Goal: Information Seeking & Learning: Compare options

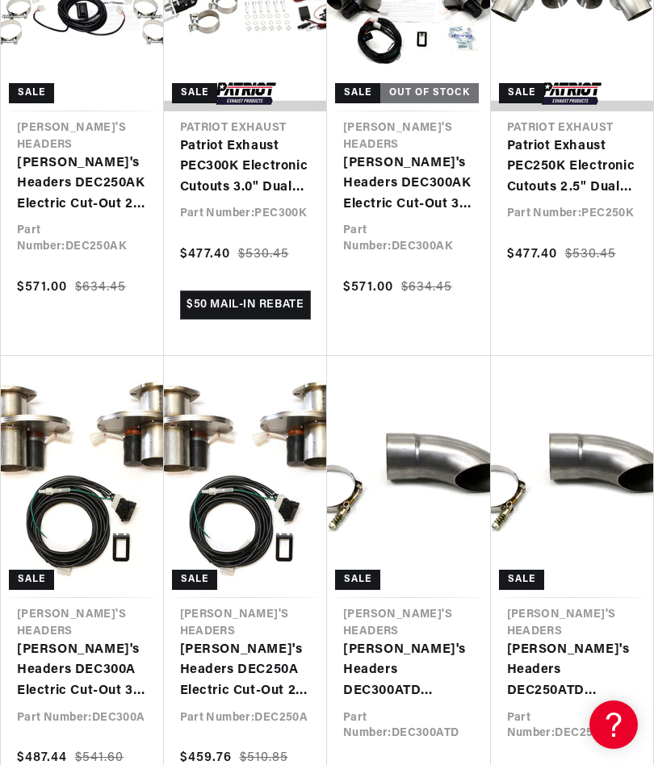
scroll to position [0, 508]
click at [83, 651] on link "[PERSON_NAME]'s Headers DEC300A Electric Cut-Out 3" Pair" at bounding box center [82, 671] width 131 height 62
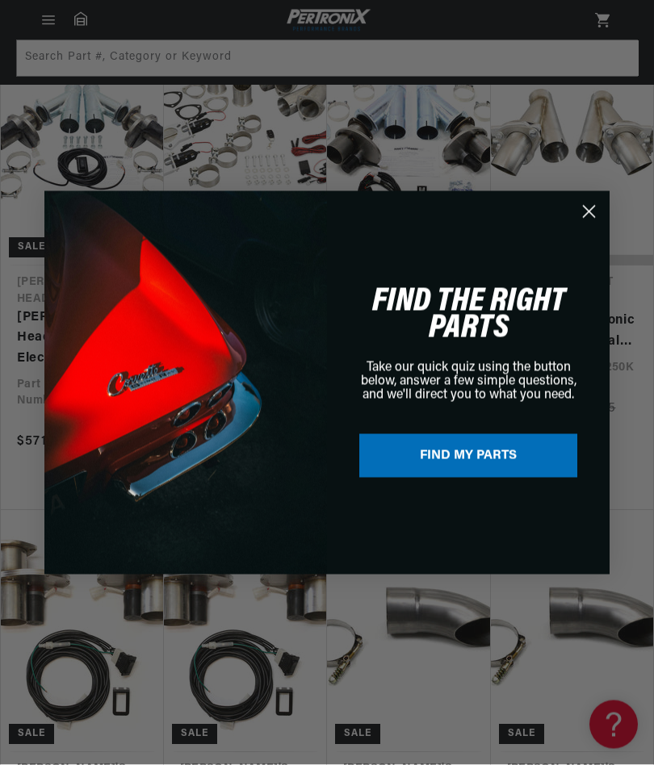
scroll to position [510, 0]
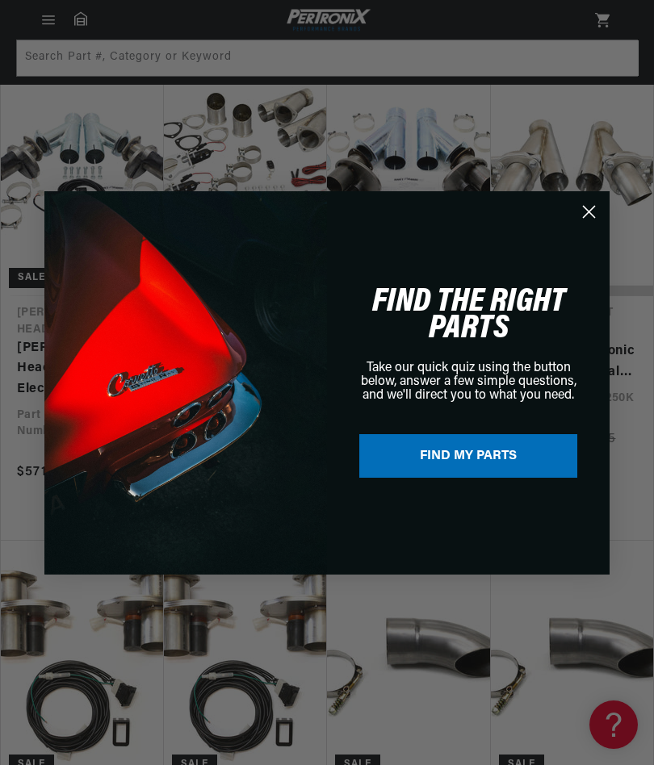
click at [587, 210] on icon "Close dialog" at bounding box center [588, 211] width 11 height 11
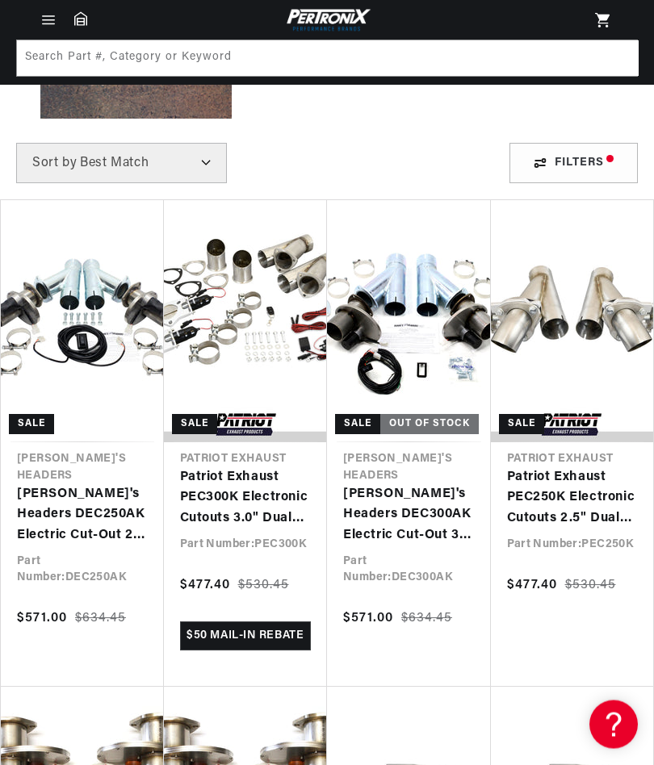
scroll to position [0, 0]
click at [107, 499] on link "[PERSON_NAME]'s Headers DEC250AK Electric Cut-Out 2 1/2" Pair with Hook-Up Kit" at bounding box center [82, 516] width 131 height 62
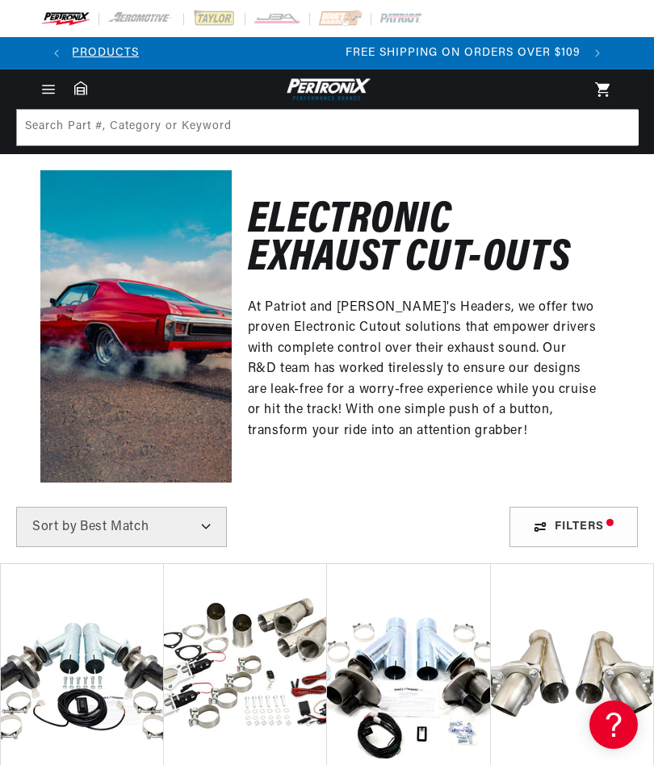
scroll to position [0, 1017]
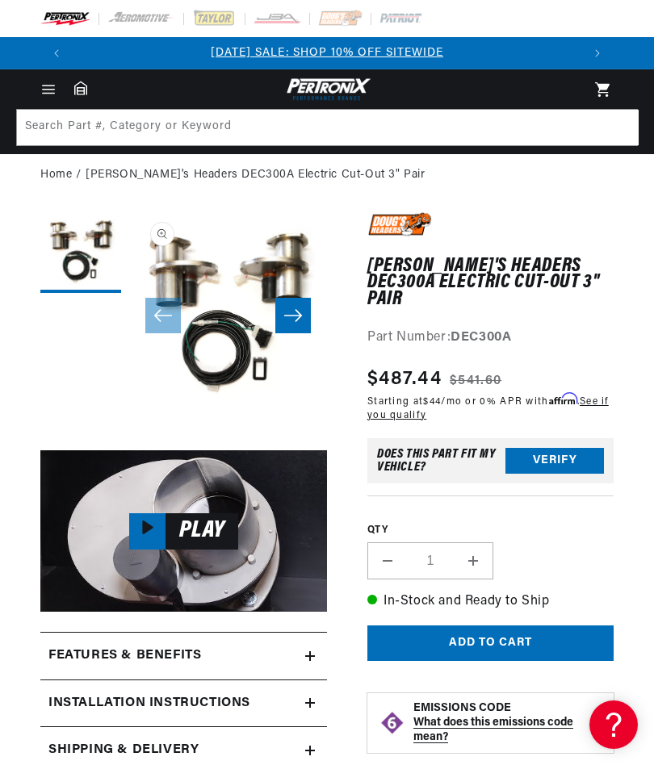
click at [299, 298] on button "Slide right" at bounding box center [292, 315] width 35 height 35
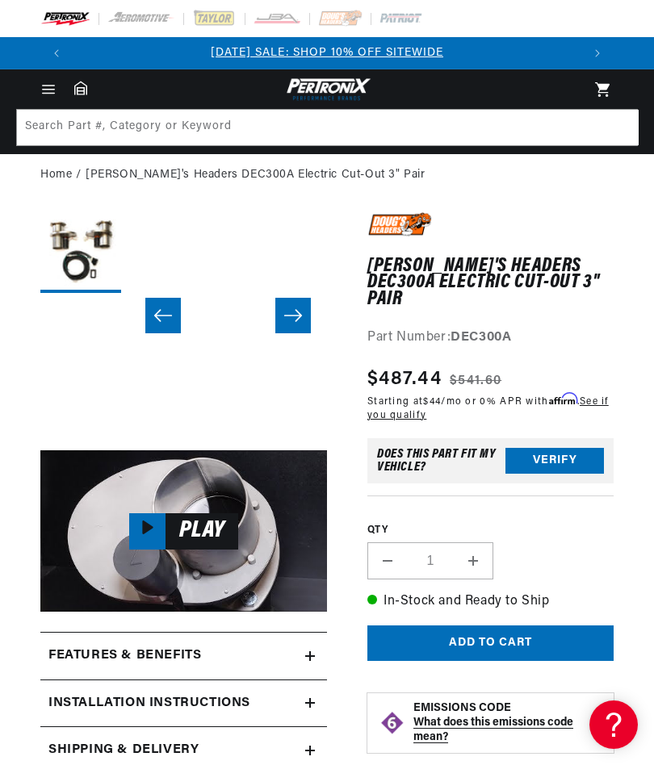
scroll to position [0, 198]
click at [161, 313] on icon "Slide left" at bounding box center [162, 315] width 19 height 16
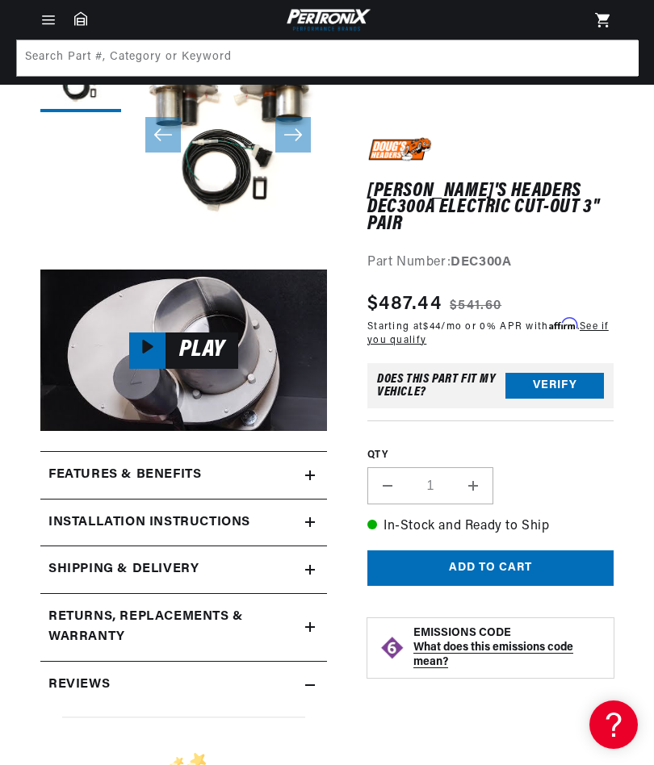
scroll to position [161, 0]
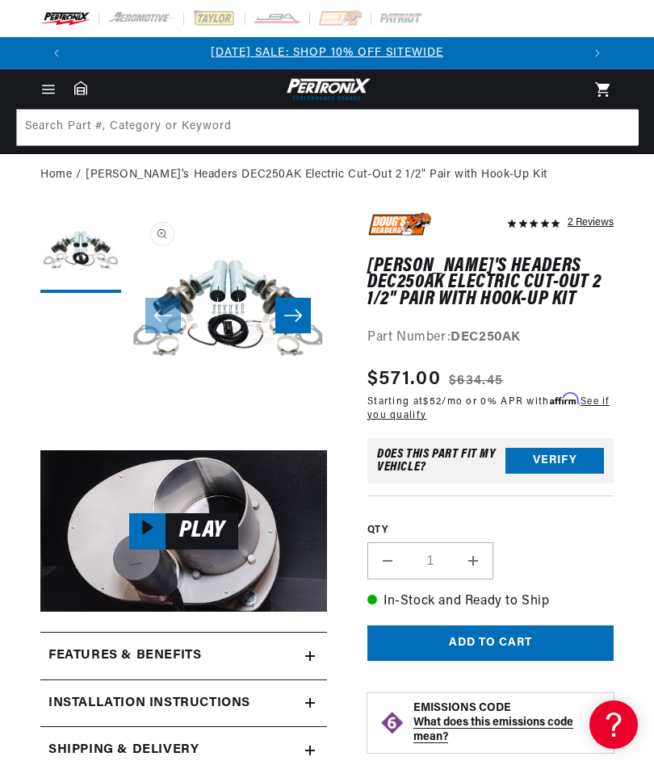
click at [291, 315] on icon "Slide right" at bounding box center [293, 315] width 18 height 12
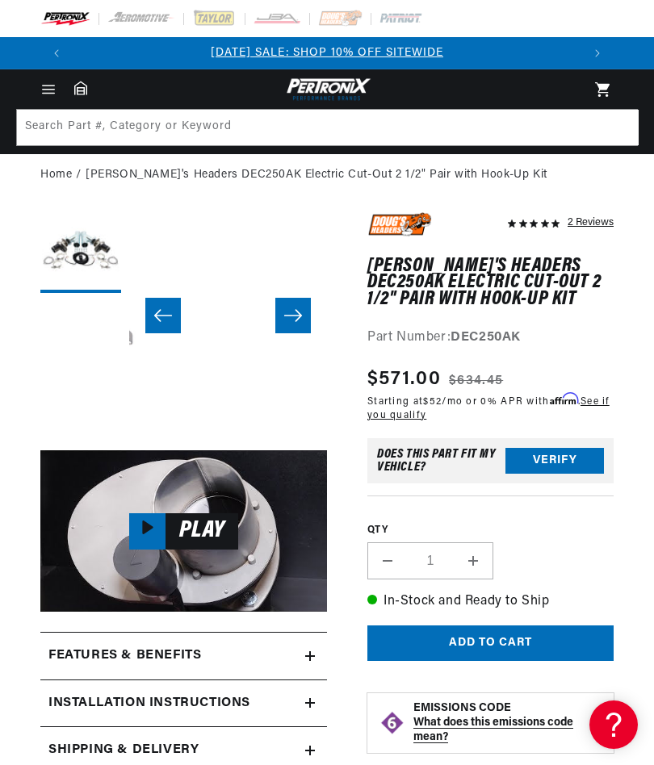
scroll to position [0, 198]
click at [168, 307] on icon "Slide left" at bounding box center [162, 315] width 19 height 16
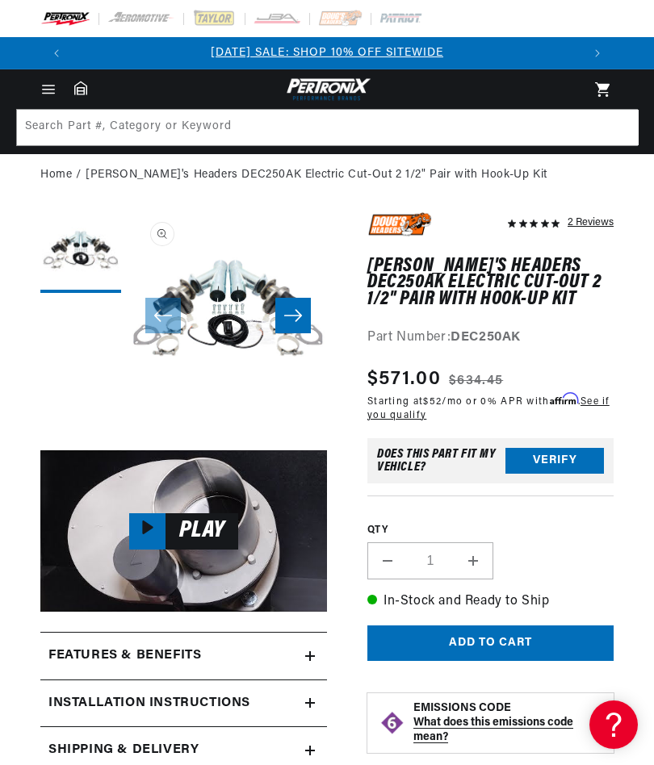
click at [81, 251] on button "Load image 1 in gallery view" at bounding box center [80, 252] width 81 height 81
click at [154, 535] on span "Load video:" at bounding box center [147, 531] width 36 height 36
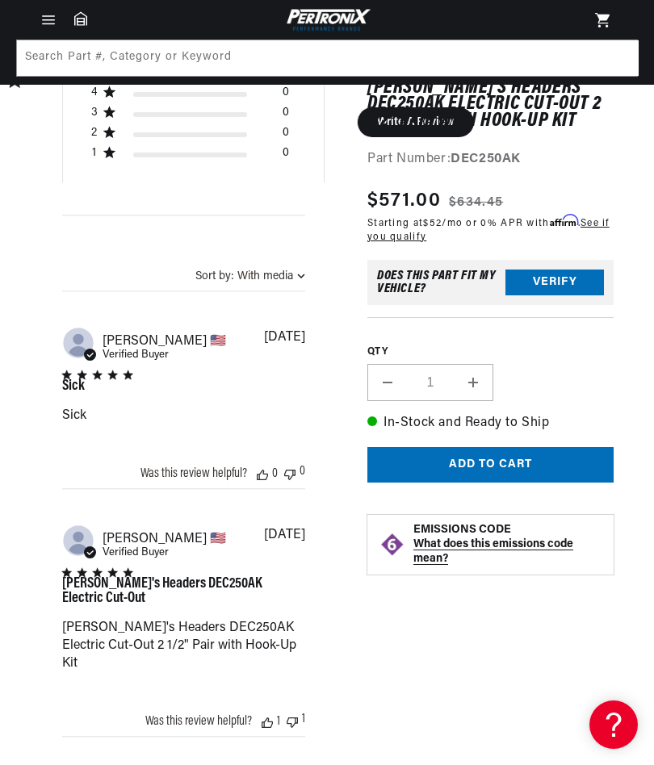
scroll to position [815, 0]
